Goal: Task Accomplishment & Management: Use online tool/utility

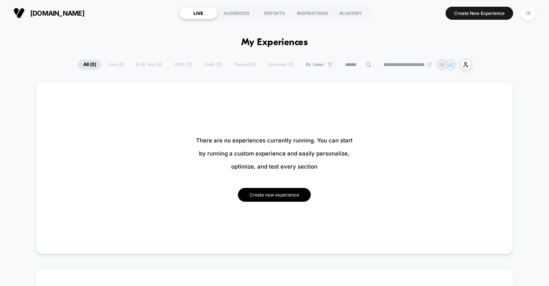
click at [270, 198] on button "Create new experience" at bounding box center [274, 195] width 73 height 14
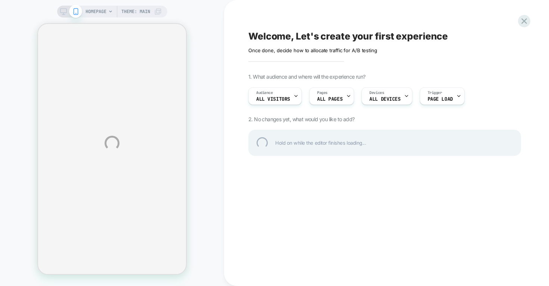
click at [286, 99] on div "HOMEPAGE Theme: MAIN Welcome, Let's create your first experience Click to edit …" at bounding box center [274, 143] width 549 height 286
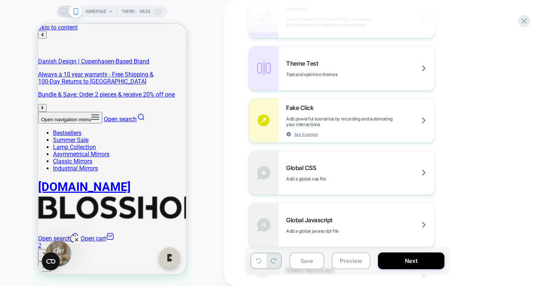
scroll to position [543, 0]
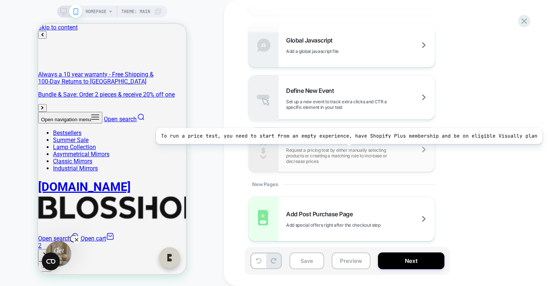
click at [344, 150] on span "Request a pricing test by either manually selecting products or creating a matc…" at bounding box center [360, 156] width 149 height 17
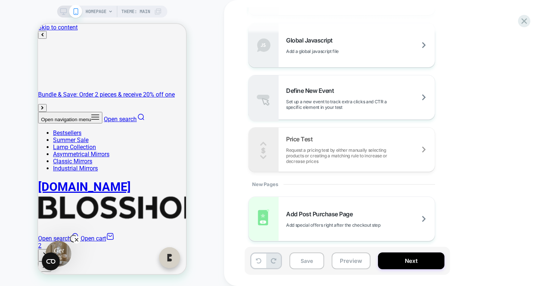
click at [535, 18] on div "Welcome, Let's create your first experience Click to edit experience details On…" at bounding box center [388, 143] width 329 height 286
click at [525, 17] on icon at bounding box center [524, 21] width 10 height 10
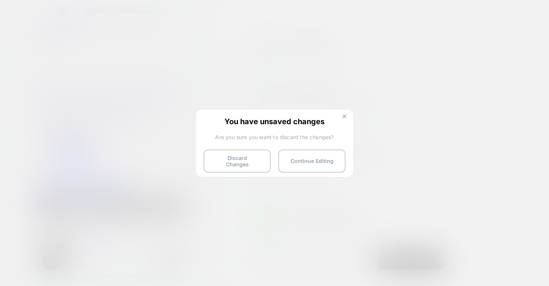
click at [345, 119] on button at bounding box center [344, 117] width 8 height 6
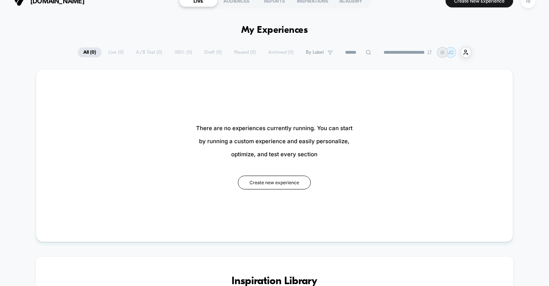
scroll to position [13, 0]
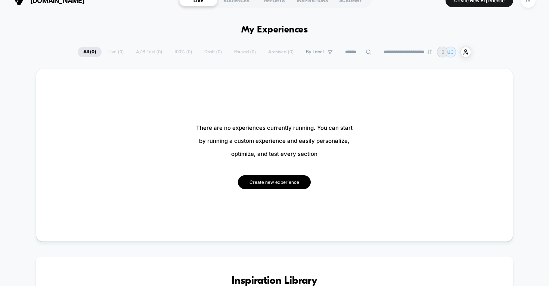
click at [289, 187] on button "Create new experience" at bounding box center [274, 183] width 73 height 14
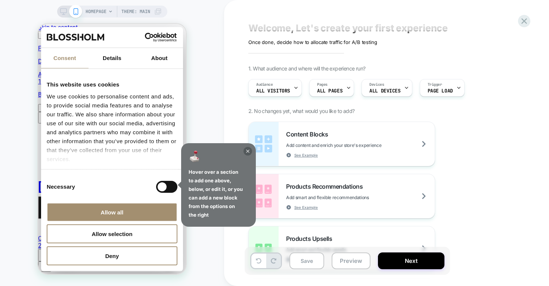
click at [249, 150] on icon at bounding box center [247, 151] width 3 height 3
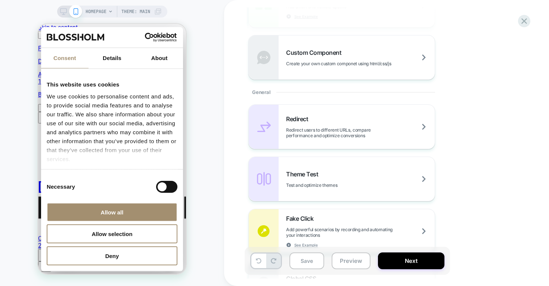
scroll to position [382, 0]
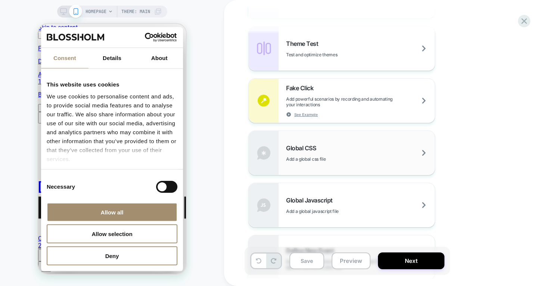
click at [325, 166] on div "Global CSS Add a global css file" at bounding box center [342, 153] width 186 height 44
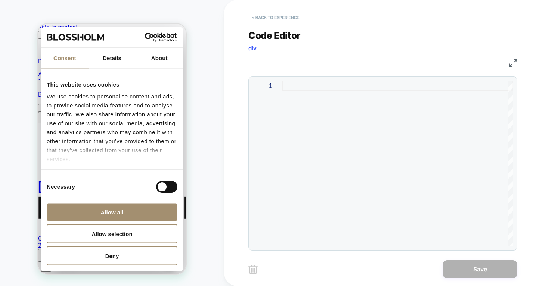
click at [277, 18] on button "< Back to experience" at bounding box center [275, 18] width 55 height 12
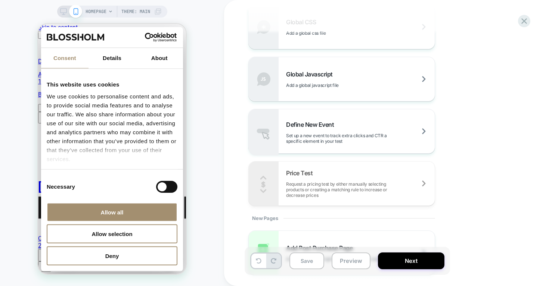
scroll to position [509, 0]
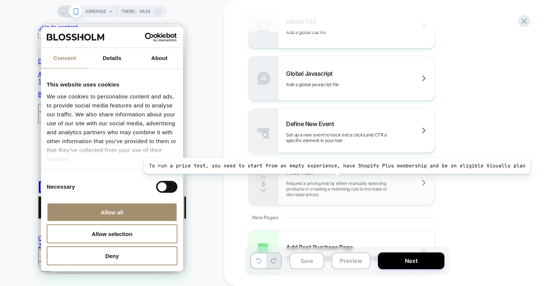
click at [332, 180] on div "Price Test Request a pricing test by either manually selecting products or crea…" at bounding box center [360, 183] width 149 height 29
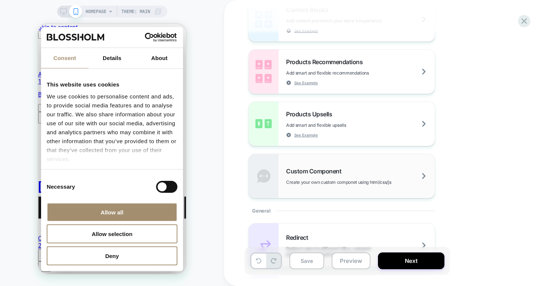
scroll to position [0, 0]
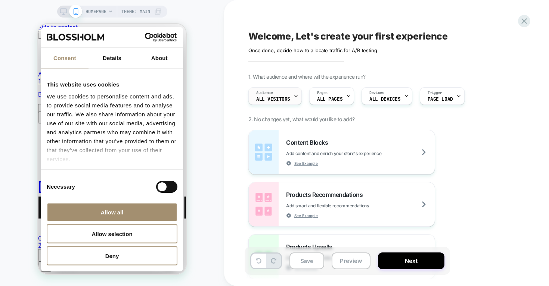
click at [282, 102] on div "Audience All Visitors" at bounding box center [273, 96] width 49 height 17
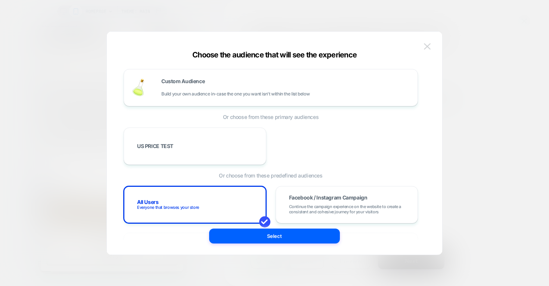
click at [428, 45] on img at bounding box center [427, 46] width 7 height 6
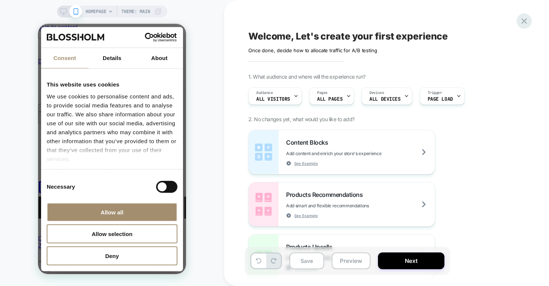
click at [521, 21] on icon at bounding box center [524, 21] width 10 height 10
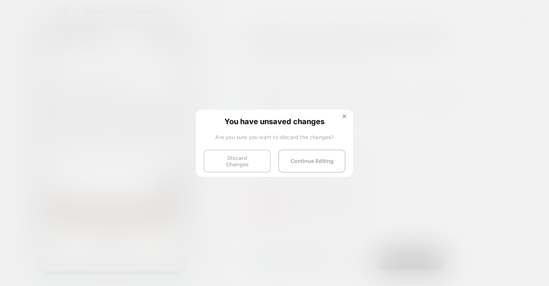
click at [252, 164] on button "Discard Changes" at bounding box center [237, 161] width 67 height 23
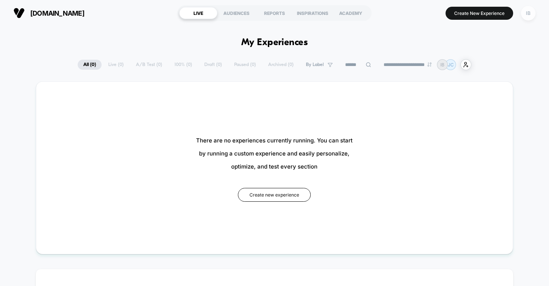
click at [528, 13] on div "IB" at bounding box center [528, 13] width 15 height 15
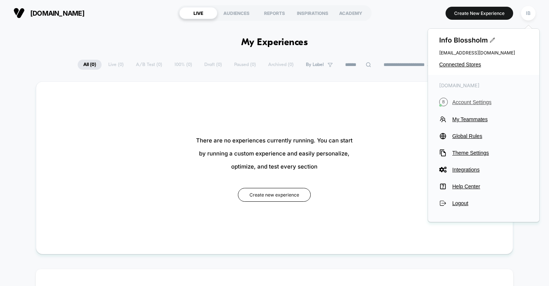
click at [477, 101] on span "Account Settings" at bounding box center [490, 102] width 76 height 6
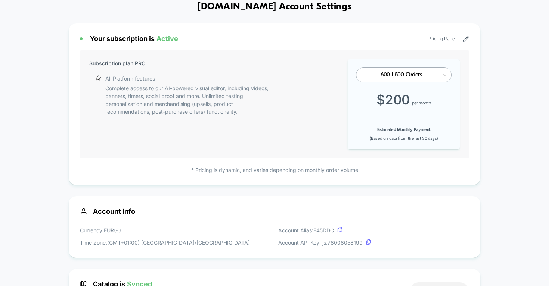
scroll to position [28, 0]
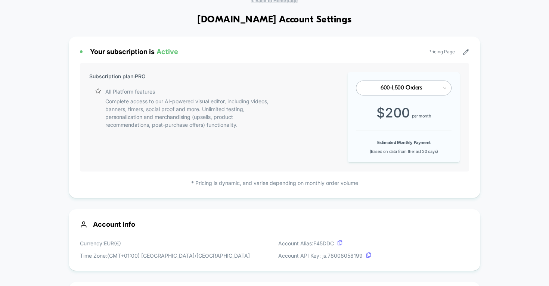
click at [449, 53] on link "Pricing Page" at bounding box center [441, 52] width 27 height 6
